Goal: Task Accomplishment & Management: Manage account settings

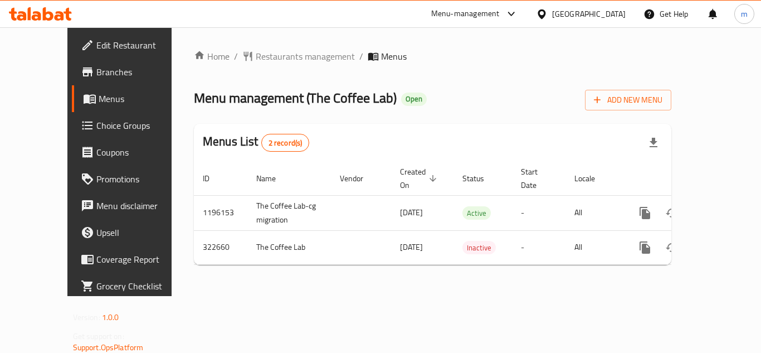
drag, startPoint x: 58, startPoint y: 22, endPoint x: 79, endPoint y: 44, distance: 29.9
click at [58, 22] on div at bounding box center [40, 14] width 81 height 22
click at [61, 18] on icon at bounding box center [59, 15] width 9 height 9
click at [53, 11] on icon at bounding box center [40, 13] width 63 height 13
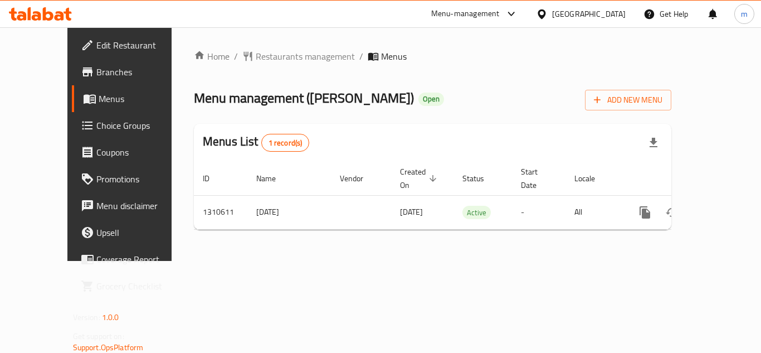
click at [40, 11] on icon at bounding box center [40, 13] width 63 height 13
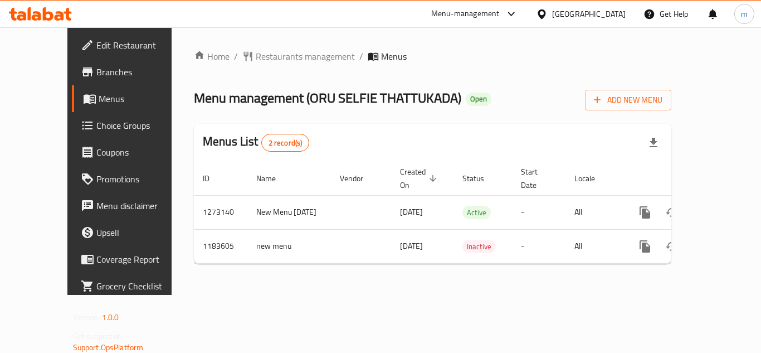
click at [50, 16] on icon at bounding box center [40, 13] width 63 height 13
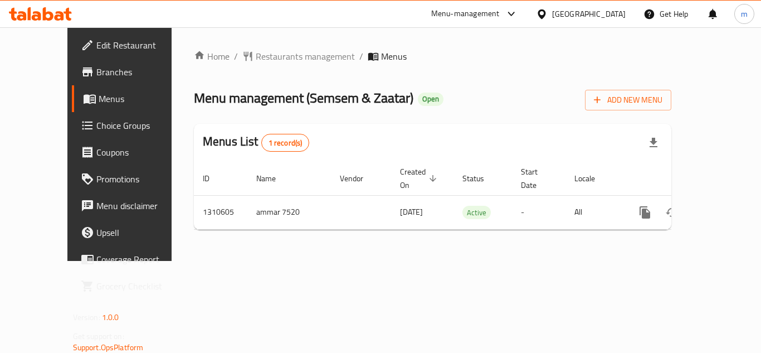
click at [26, 20] on icon at bounding box center [40, 13] width 63 height 13
click at [39, 18] on icon at bounding box center [36, 15] width 9 height 9
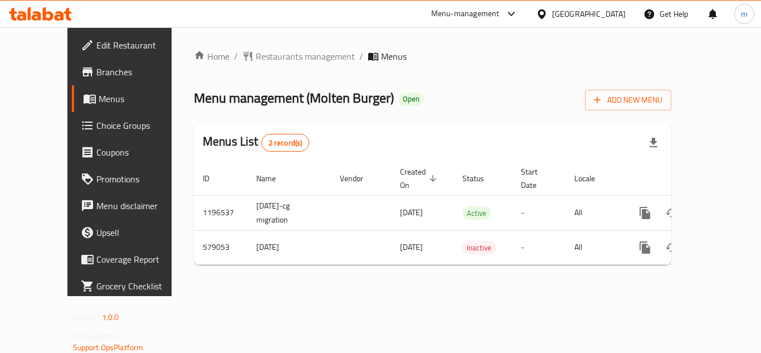
click at [54, 17] on icon at bounding box center [40, 13] width 63 height 13
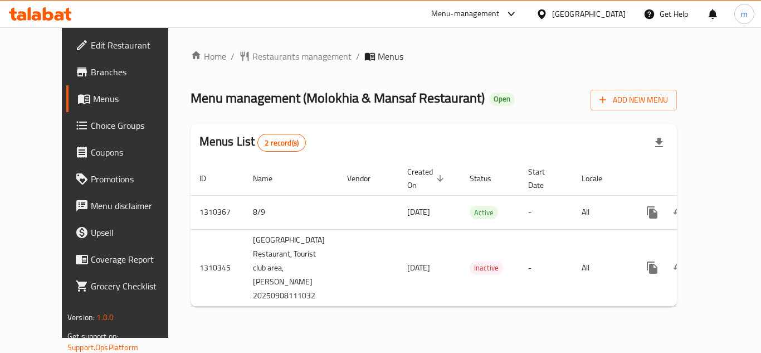
click at [40, 17] on icon at bounding box center [36, 15] width 9 height 9
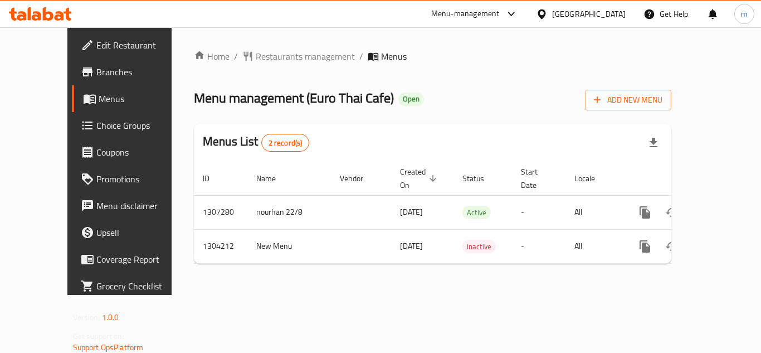
click at [45, 12] on icon at bounding box center [48, 13] width 11 height 13
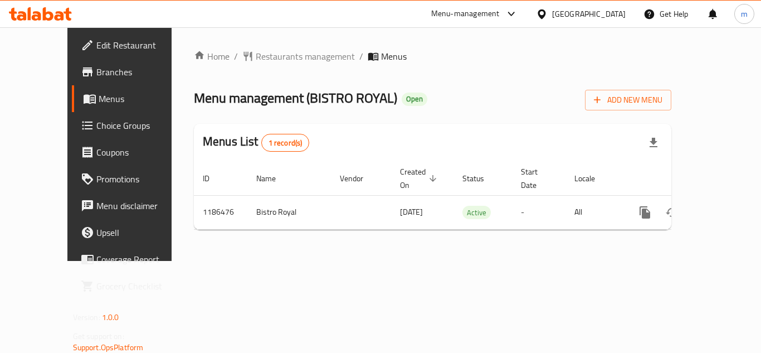
click at [65, 15] on icon at bounding box center [40, 13] width 63 height 13
click at [530, 84] on div "Home / Restaurants management / Menus Menu management ( Qalya ) Open Add New Me…" at bounding box center [432, 144] width 477 height 189
click at [498, 96] on div "Menu management ( Qalya ) Open Add New Menu" at bounding box center [432, 97] width 477 height 25
click at [358, 118] on div "Home / Restaurants management / Menus Menu management ( Qalya ) Open Add New Me…" at bounding box center [432, 144] width 477 height 189
click at [24, 12] on icon at bounding box center [21, 15] width 9 height 9
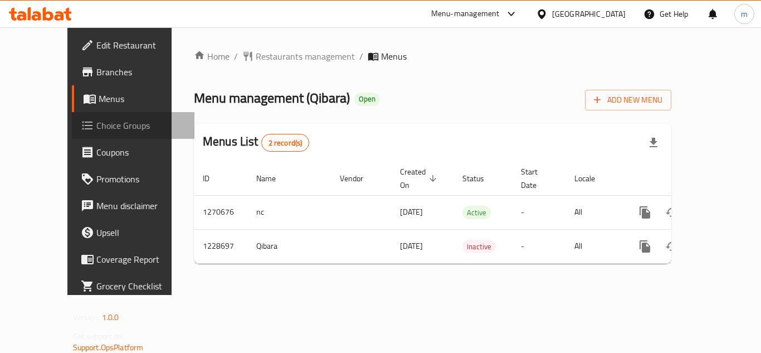
click at [96, 123] on span "Choice Groups" at bounding box center [140, 125] width 89 height 13
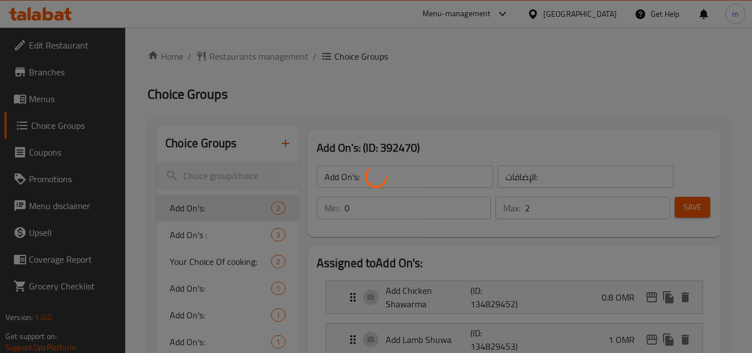
click at [350, 111] on div at bounding box center [376, 176] width 752 height 353
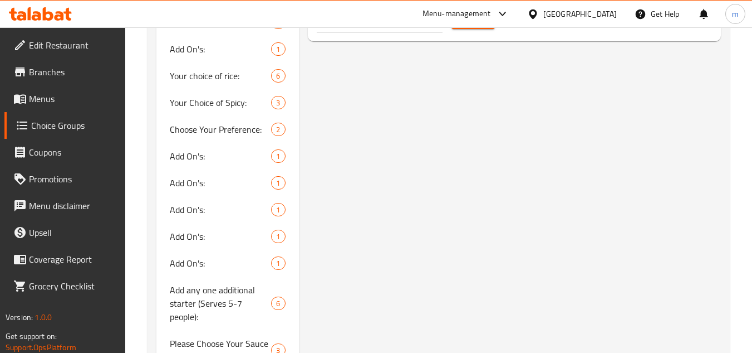
scroll to position [679, 0]
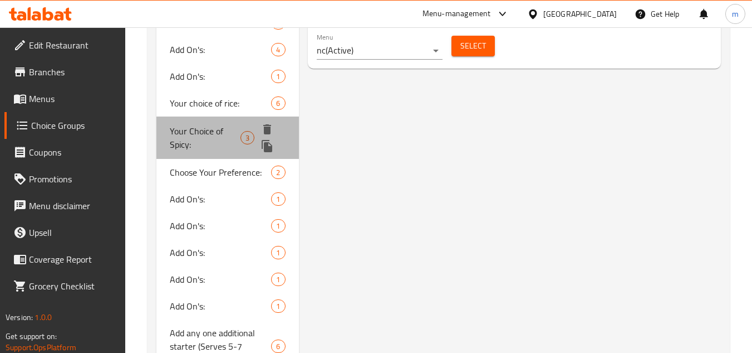
click at [233, 121] on div "Your Choice of Spicy: 3" at bounding box center [227, 137] width 142 height 42
type input "Your Choice of Spicy:"
type input "اختيارك من سبايسي:"
type input "1"
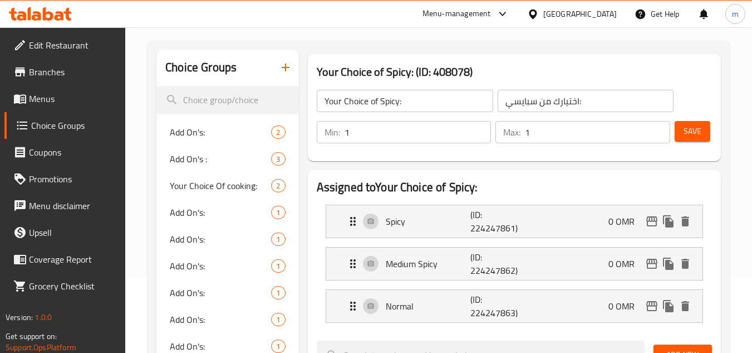
scroll to position [67, 0]
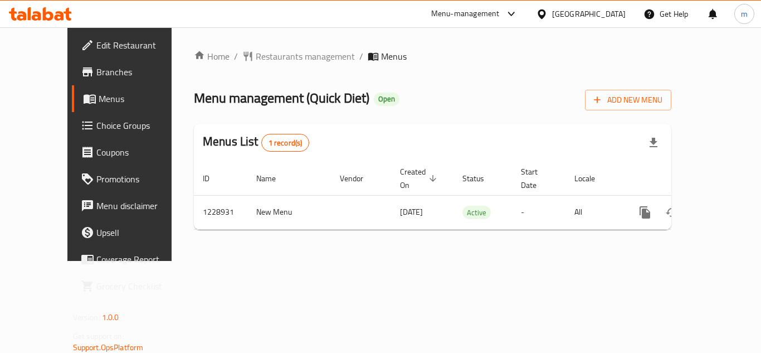
click at [50, 18] on icon at bounding box center [48, 13] width 11 height 13
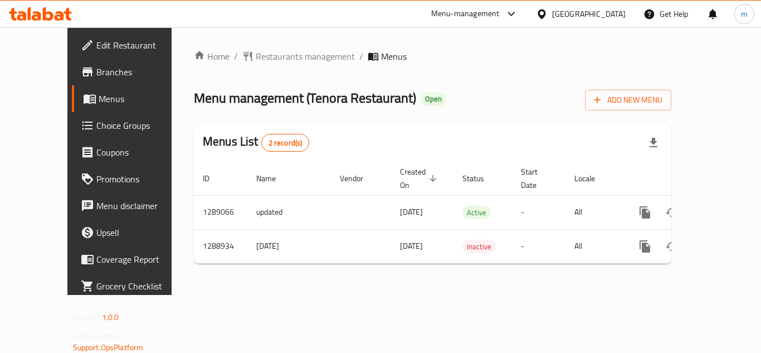
click at [40, 13] on icon at bounding box center [36, 15] width 9 height 9
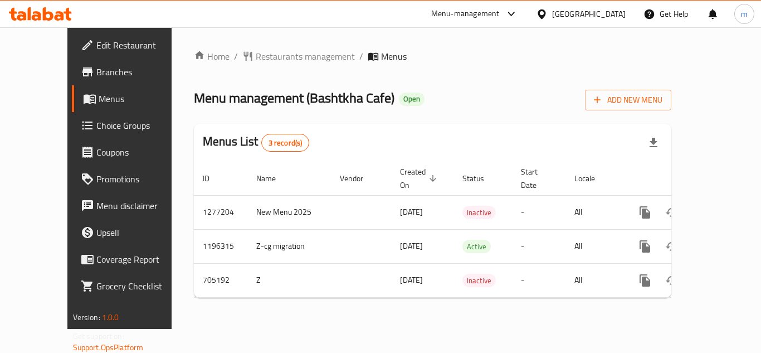
click at [22, 15] on icon at bounding box center [21, 15] width 9 height 9
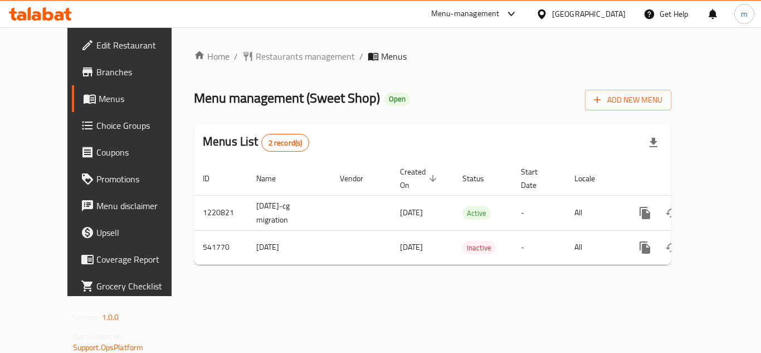
click at [43, 17] on icon at bounding box center [48, 13] width 11 height 13
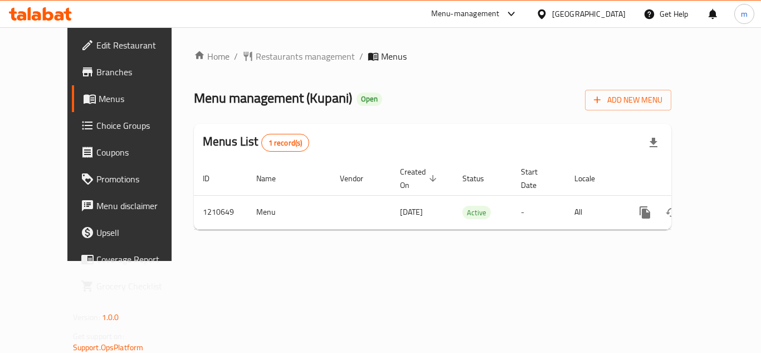
click at [52, 23] on div at bounding box center [40, 14] width 81 height 22
click at [53, 9] on icon at bounding box center [40, 13] width 63 height 13
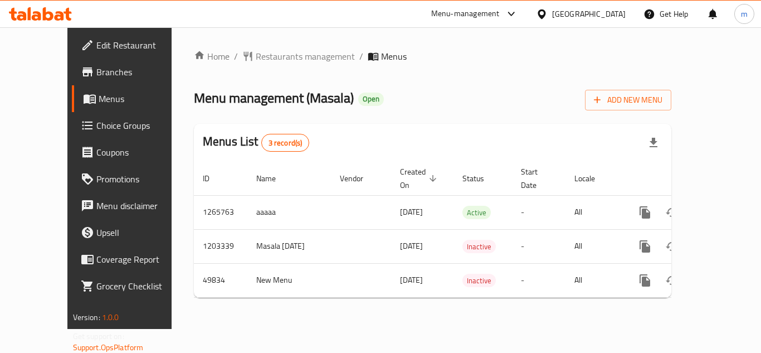
click at [47, 16] on icon at bounding box center [40, 13] width 63 height 13
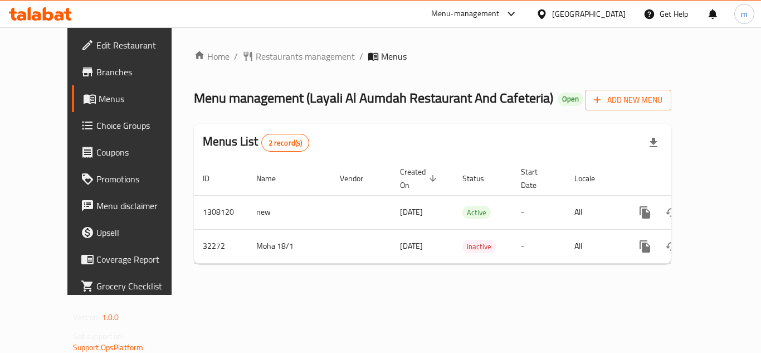
click at [51, 10] on icon at bounding box center [40, 13] width 63 height 13
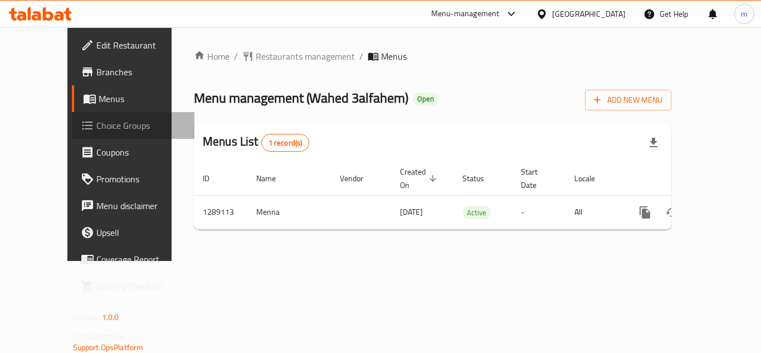
click at [81, 126] on span at bounding box center [89, 125] width 16 height 13
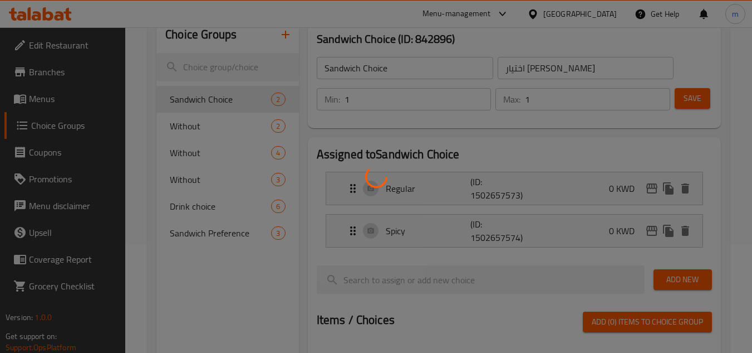
scroll to position [111, 0]
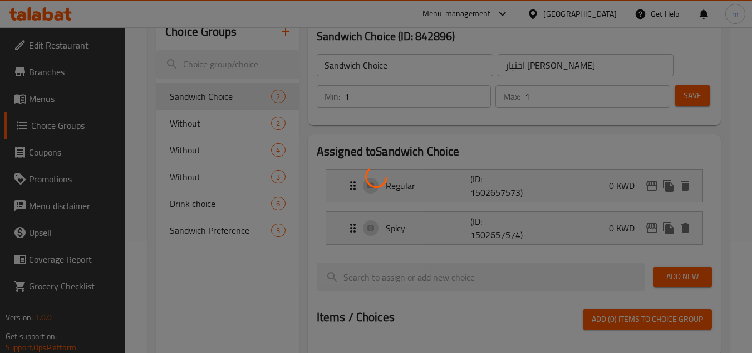
click at [217, 234] on div at bounding box center [376, 176] width 752 height 353
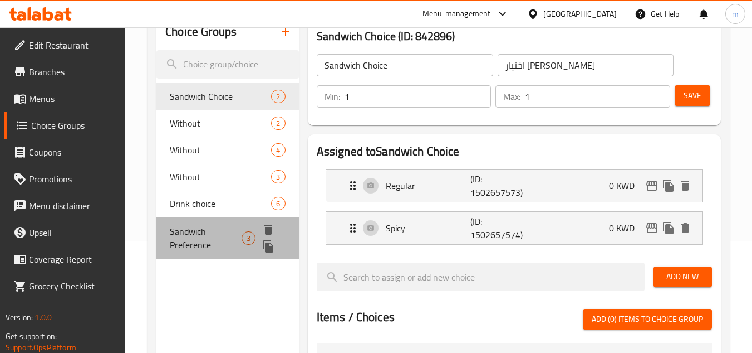
click at [203, 237] on span "Sandwich Preference" at bounding box center [205, 237] width 71 height 27
type input "Sandwich Preference"
type input "تفضيل الساندويش"
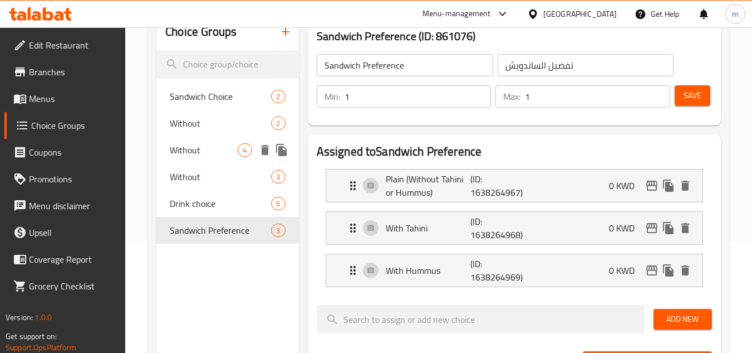
click at [199, 154] on span "Without" at bounding box center [204, 149] width 68 height 13
type input "Without"
type input "بدون"
type input "0"
type input "4"
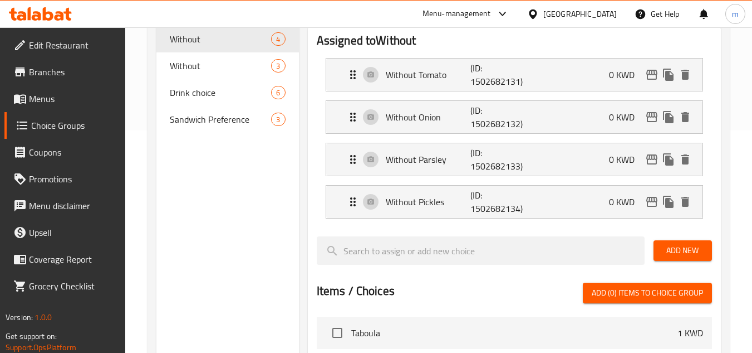
scroll to position [223, 0]
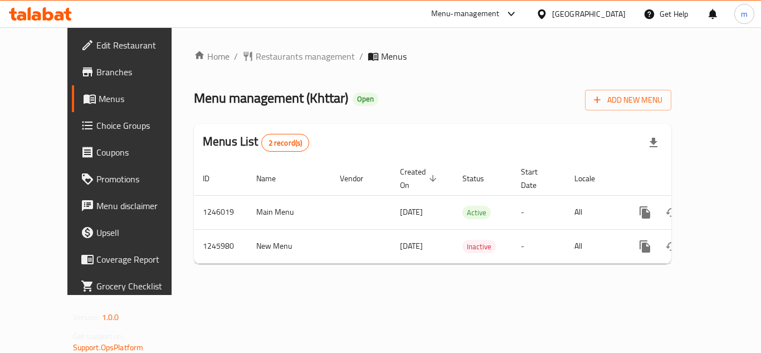
click at [51, 12] on icon at bounding box center [40, 13] width 63 height 13
click at [96, 124] on span "Choice Groups" at bounding box center [140, 125] width 89 height 13
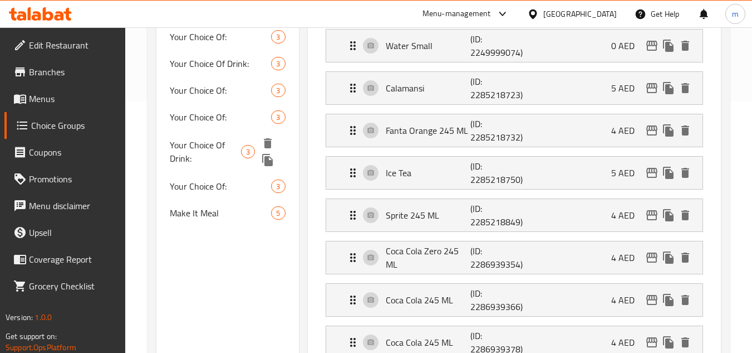
scroll to position [278, 0]
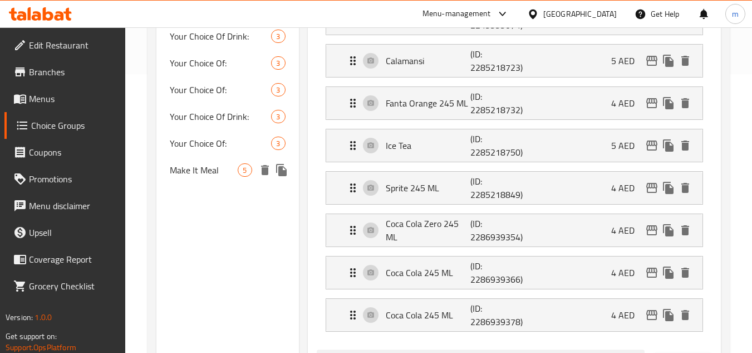
drag, startPoint x: 186, startPoint y: 171, endPoint x: 280, endPoint y: 212, distance: 102.2
click at [186, 171] on span "Make It Meal" at bounding box center [204, 169] width 68 height 13
type input "Make It Meal"
type input "اجعلها وجبة"
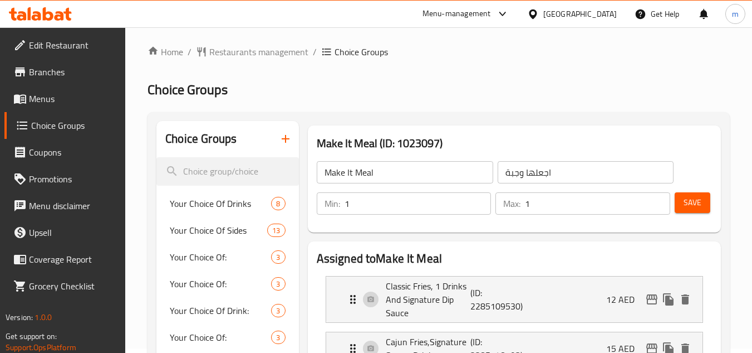
scroll to position [0, 0]
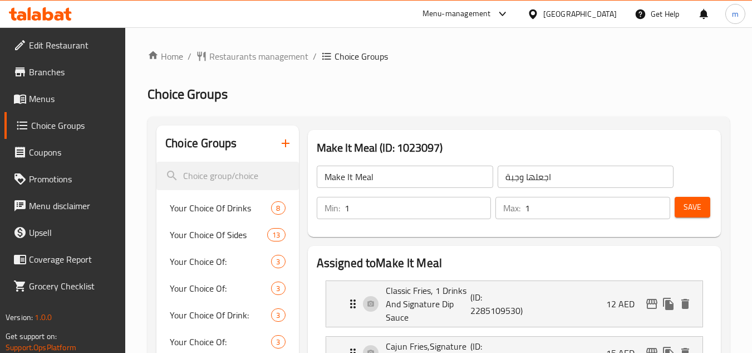
click at [56, 13] on icon at bounding box center [59, 15] width 9 height 9
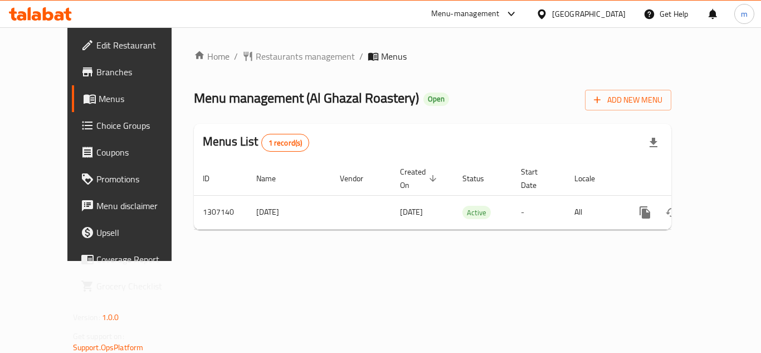
click at [53, 14] on icon at bounding box center [40, 13] width 63 height 13
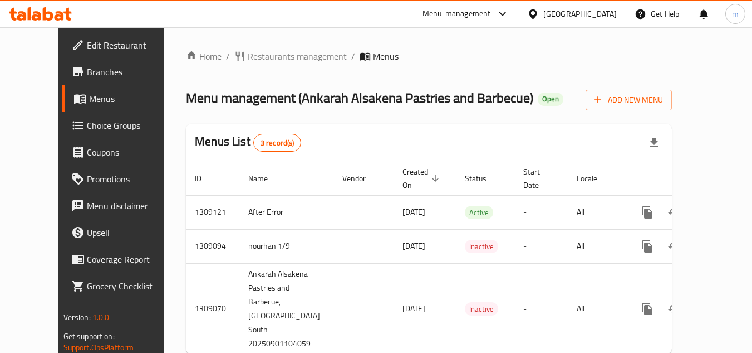
click at [32, 22] on div at bounding box center [40, 14] width 81 height 22
click at [25, 17] on icon at bounding box center [21, 15] width 9 height 9
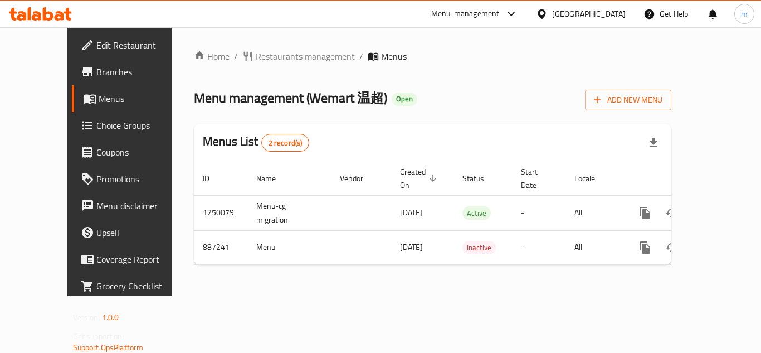
click at [54, 13] on icon at bounding box center [40, 13] width 63 height 13
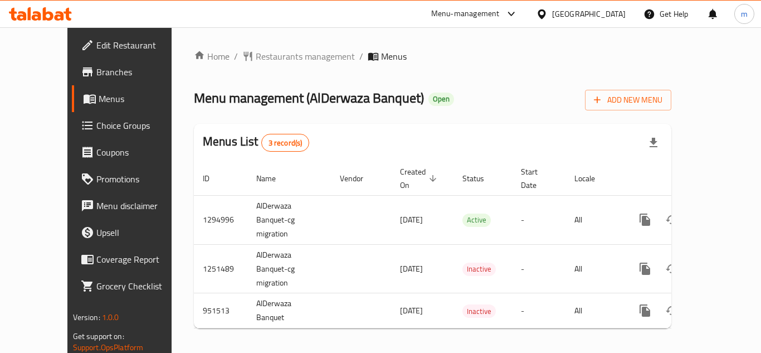
click at [52, 13] on icon at bounding box center [48, 13] width 11 height 13
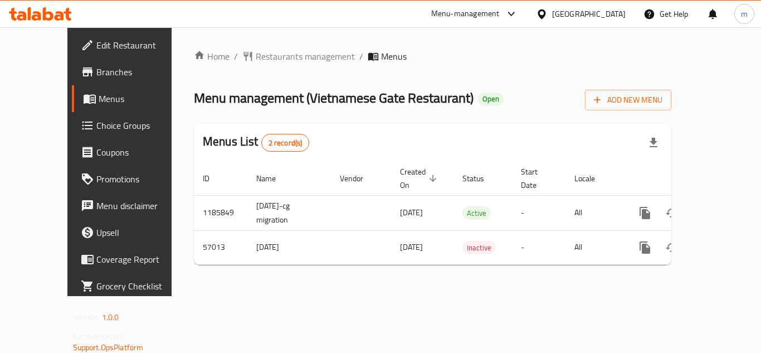
click at [446, 144] on div "Menus List 2 record(s)" at bounding box center [432, 143] width 477 height 38
click at [252, 47] on div "Home / Restaurants management / Menus Menu management ( Vietnamese Gate Restaur…" at bounding box center [433, 161] width 522 height 268
click at [256, 51] on span "Restaurants management" at bounding box center [305, 56] width 99 height 13
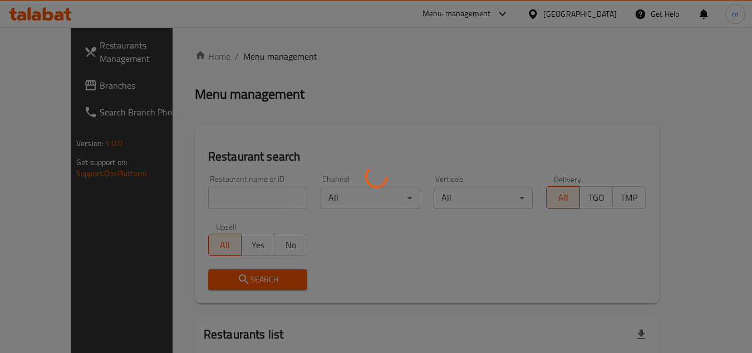
click at [225, 204] on div at bounding box center [376, 176] width 752 height 353
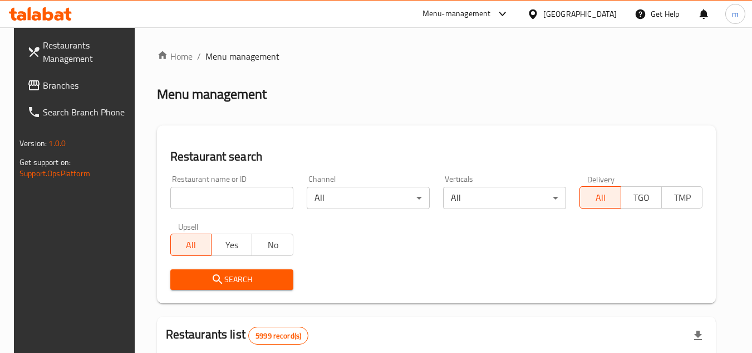
click at [224, 204] on input "search" at bounding box center [231, 198] width 123 height 22
paste input "27805"
type input "27805"
click button "Search" at bounding box center [231, 279] width 123 height 21
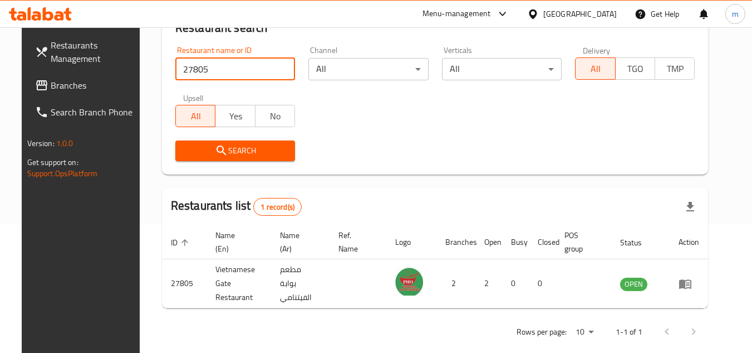
scroll to position [135, 0]
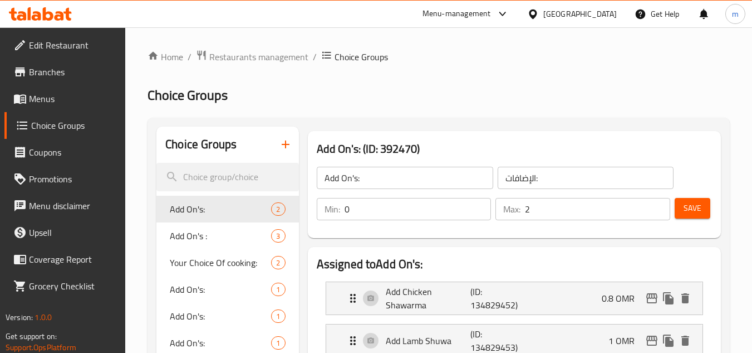
click at [43, 13] on icon at bounding box center [48, 13] width 11 height 13
